Goal: Transaction & Acquisition: Purchase product/service

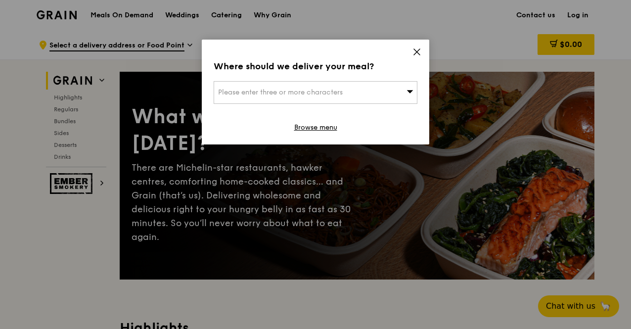
click at [345, 87] on div "Please enter three or more characters" at bounding box center [316, 92] width 204 height 23
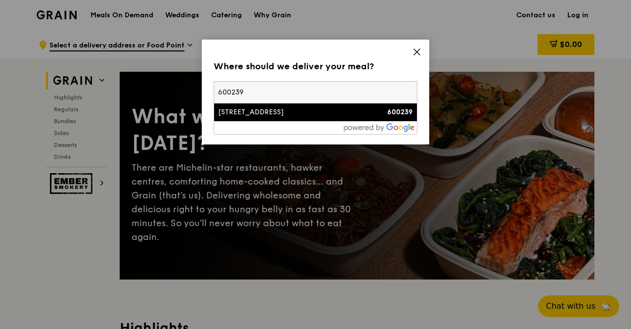
type input "600239"
click at [341, 118] on li "[STREET_ADDRESS] 600239" at bounding box center [315, 112] width 203 height 18
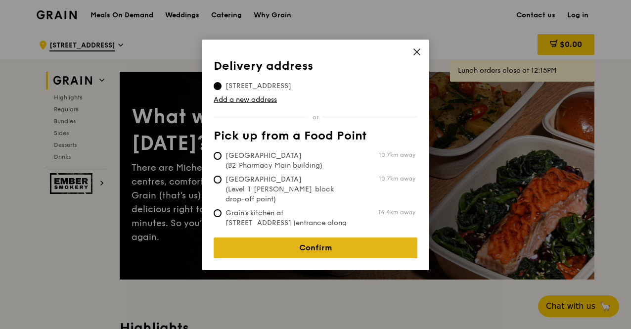
click at [337, 238] on link "Confirm" at bounding box center [316, 247] width 204 height 21
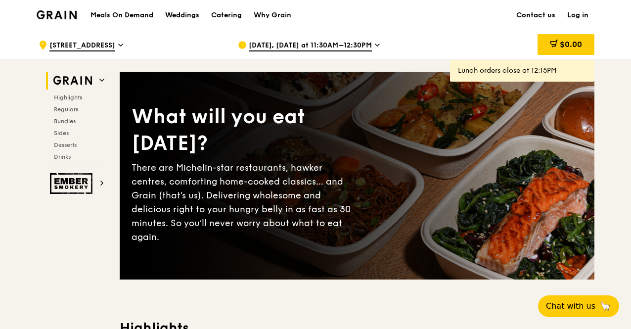
click at [143, 45] on div ".cls-1 { fill: none; stroke: #fff; stroke-linecap: round; stroke-linejoin: roun…" at bounding box center [130, 45] width 183 height 30
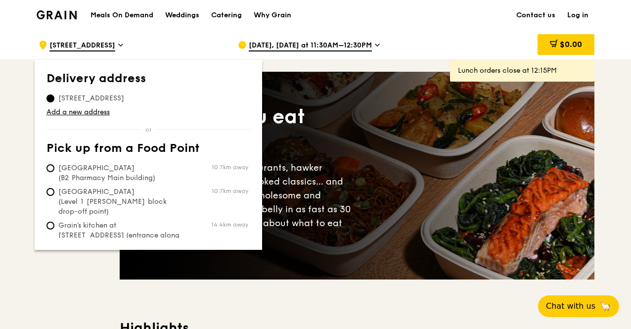
click at [188, 42] on div ".cls-1 { fill: none; stroke: #fff; stroke-linecap: round; stroke-linejoin: roun…" at bounding box center [130, 45] width 183 height 30
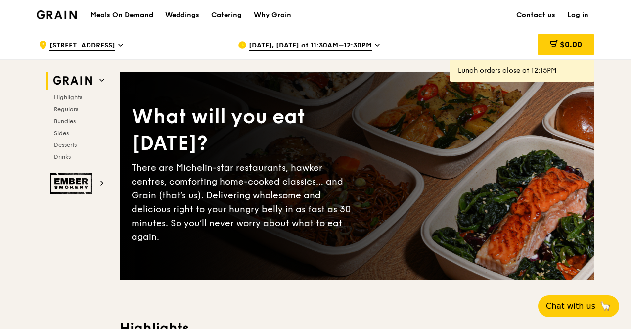
click at [359, 44] on span "[DATE], [DATE] at 11:30AM–12:30PM" at bounding box center [310, 46] width 123 height 11
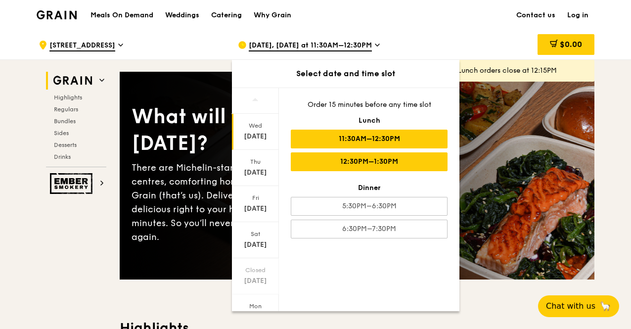
click at [365, 164] on div "12:30PM–1:30PM" at bounding box center [369, 161] width 157 height 19
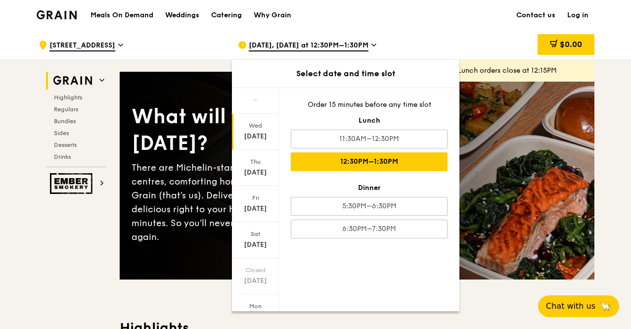
click at [205, 42] on div ".cls-1 { fill: none; stroke: #fff; stroke-linecap: round; stroke-linejoin: roun…" at bounding box center [130, 45] width 183 height 30
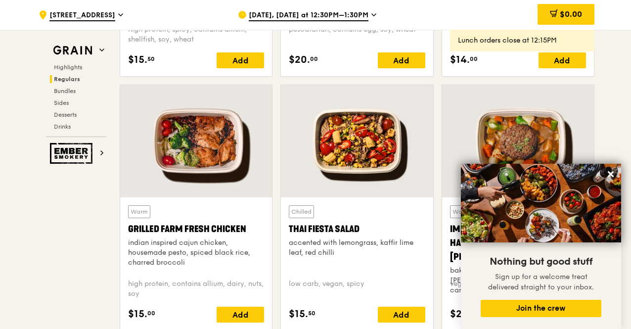
scroll to position [1163, 0]
